Goal: Task Accomplishment & Management: Use online tool/utility

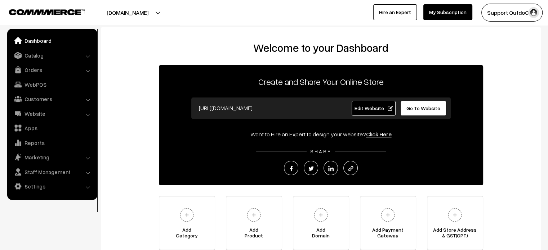
click at [364, 107] on span "Edit Website" at bounding box center [373, 108] width 39 height 6
click at [38, 116] on link "Website" at bounding box center [52, 113] width 86 height 13
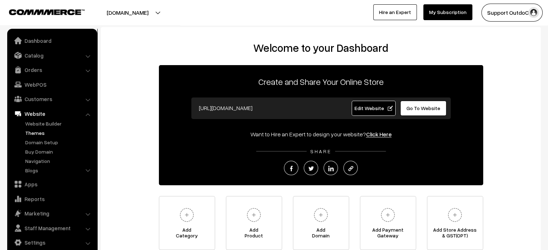
click at [35, 133] on link "Themes" at bounding box center [58, 133] width 71 height 8
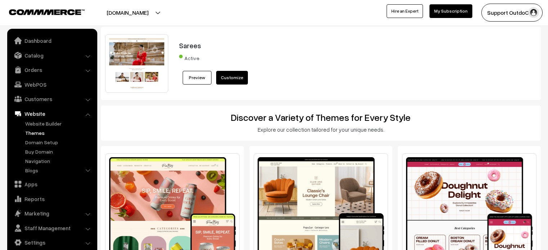
scroll to position [124, 0]
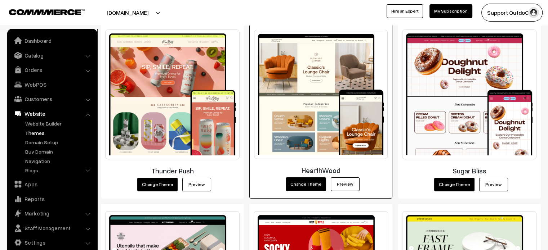
click at [346, 186] on link "Preview" at bounding box center [344, 184] width 29 height 14
